Goal: Transaction & Acquisition: Purchase product/service

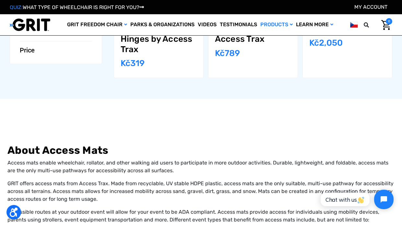
scroll to position [184, 0]
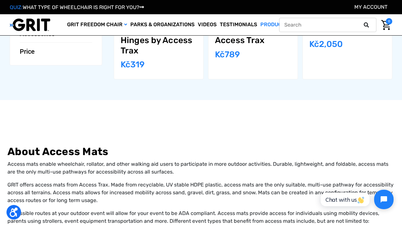
click at [356, 25] on input "text" at bounding box center [327, 25] width 97 height 14
click at [353, 25] on img at bounding box center [354, 25] width 8 height 8
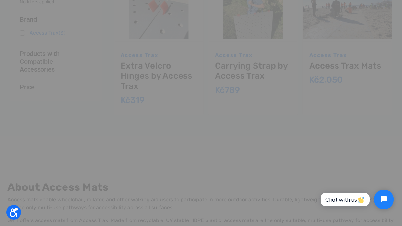
scroll to position [0, 0]
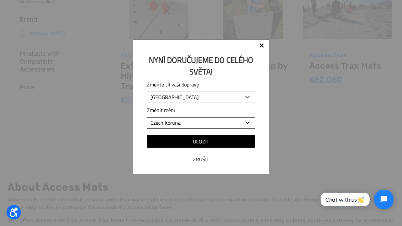
click at [245, 97] on select "Albania Algeria Andorra Angola Anguilla Antigua and Barbuda Argentina Armenia A…" at bounding box center [201, 97] width 108 height 11
select select "US"
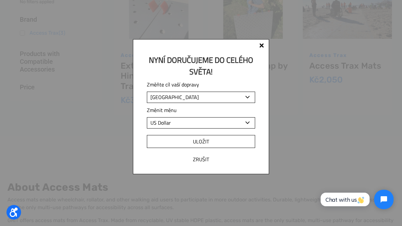
click at [212, 142] on input "Uložit" at bounding box center [201, 141] width 108 height 13
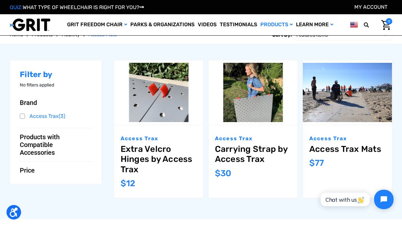
scroll to position [65, 0]
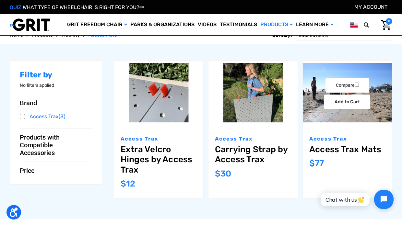
click at [323, 151] on link "Access Trax Mats" at bounding box center [347, 149] width 76 height 10
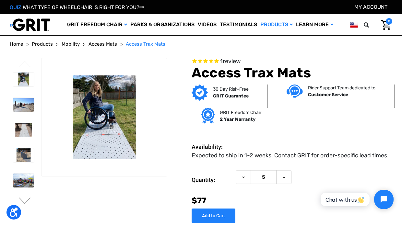
click at [108, 45] on span "Access Mats" at bounding box center [102, 44] width 28 height 6
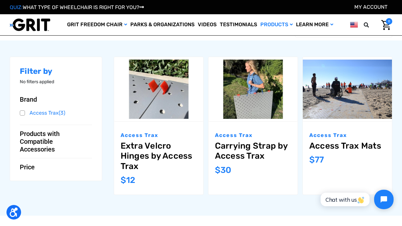
scroll to position [70, 0]
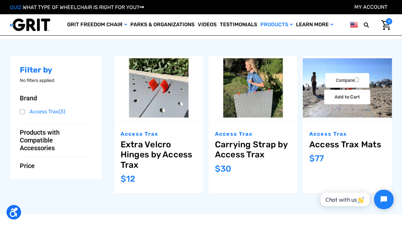
click at [344, 142] on link "Access Trax Mats" at bounding box center [347, 145] width 76 height 10
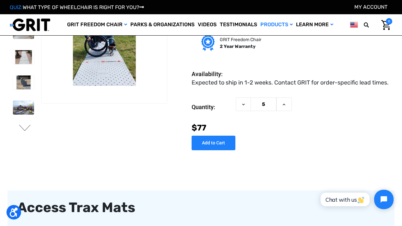
scroll to position [39, 0]
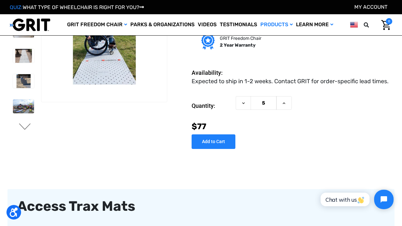
click at [26, 123] on button "Next" at bounding box center [25, 127] width 14 height 8
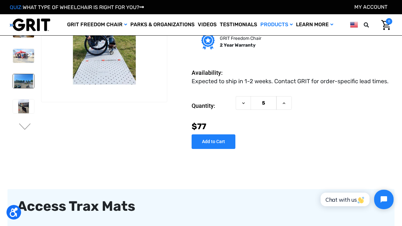
click at [23, 74] on img at bounding box center [23, 81] width 21 height 14
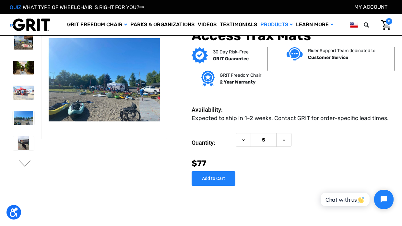
scroll to position [1, 0]
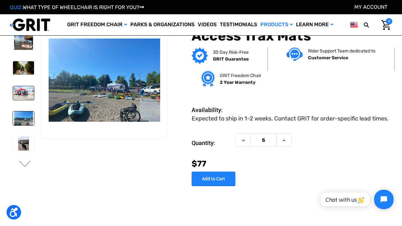
click at [24, 94] on img at bounding box center [23, 93] width 21 height 14
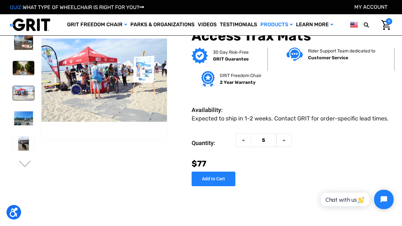
click at [29, 67] on img at bounding box center [23, 68] width 21 height 14
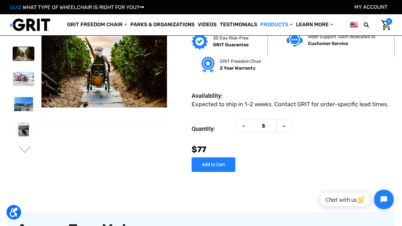
scroll to position [0, 0]
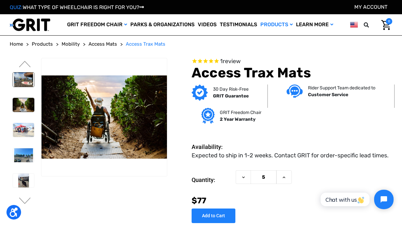
click at [26, 77] on img at bounding box center [23, 80] width 21 height 14
